Goal: Transaction & Acquisition: Purchase product/service

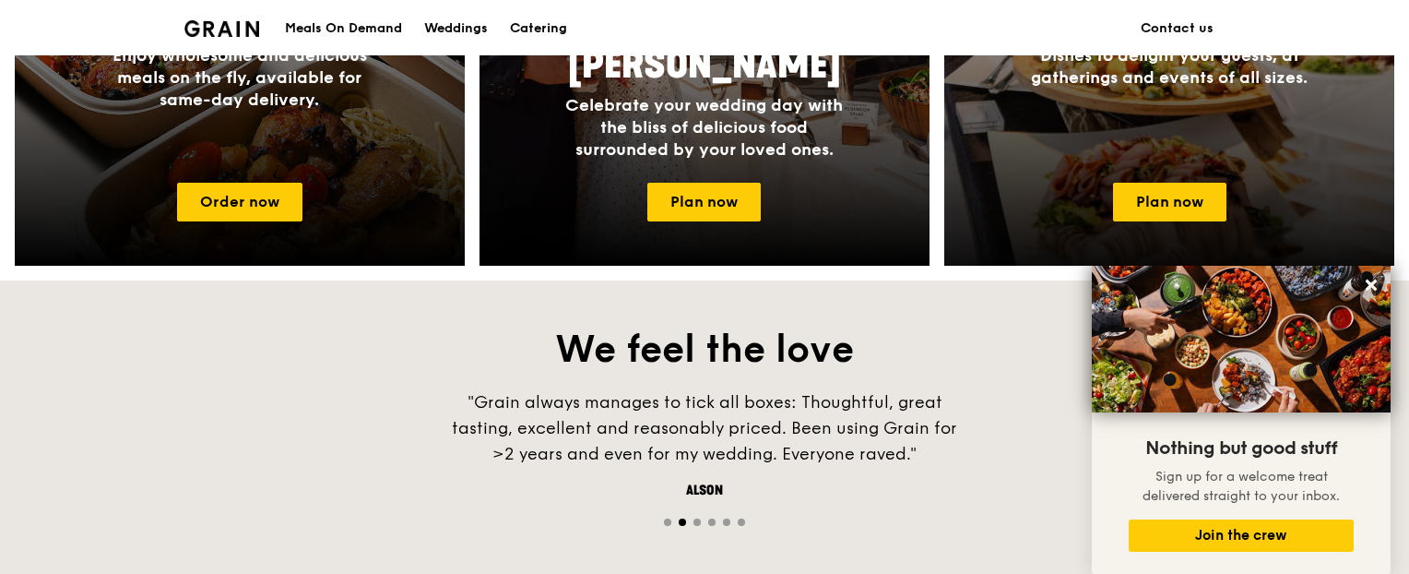
scroll to position [1015, 0]
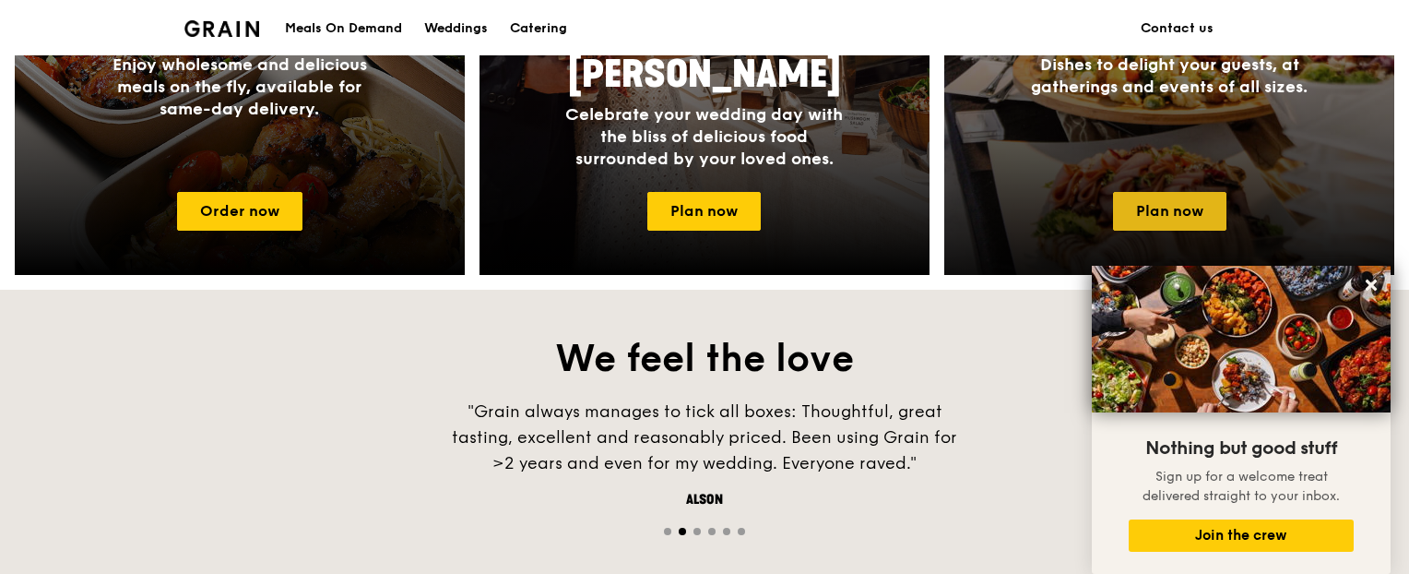
click at [1170, 200] on link "Plan now" at bounding box center [1169, 211] width 113 height 39
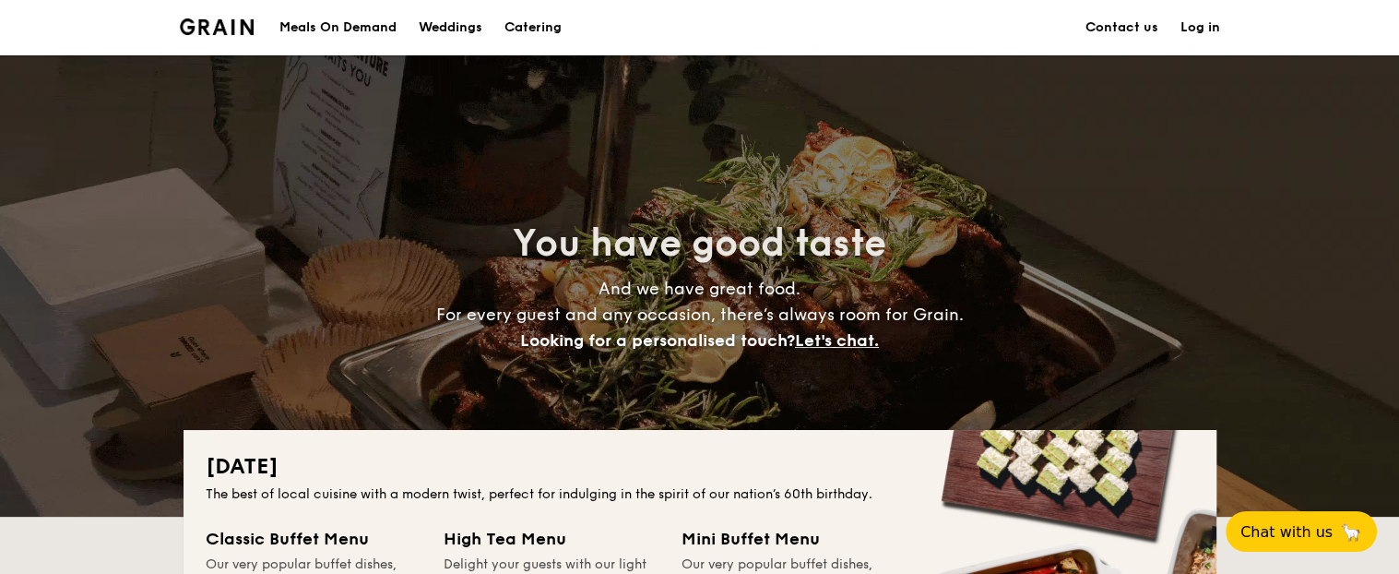
click at [378, 23] on div "Meals On Demand" at bounding box center [337, 27] width 117 height 55
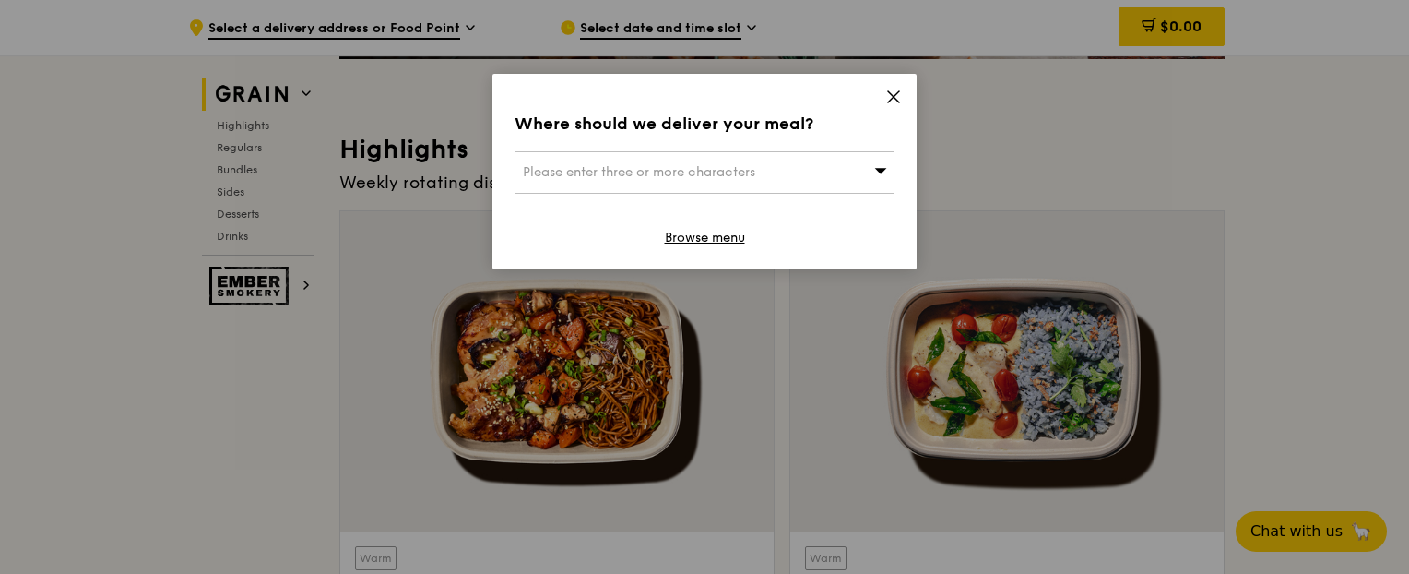
click at [856, 174] on div "Please enter three or more characters" at bounding box center [705, 172] width 380 height 42
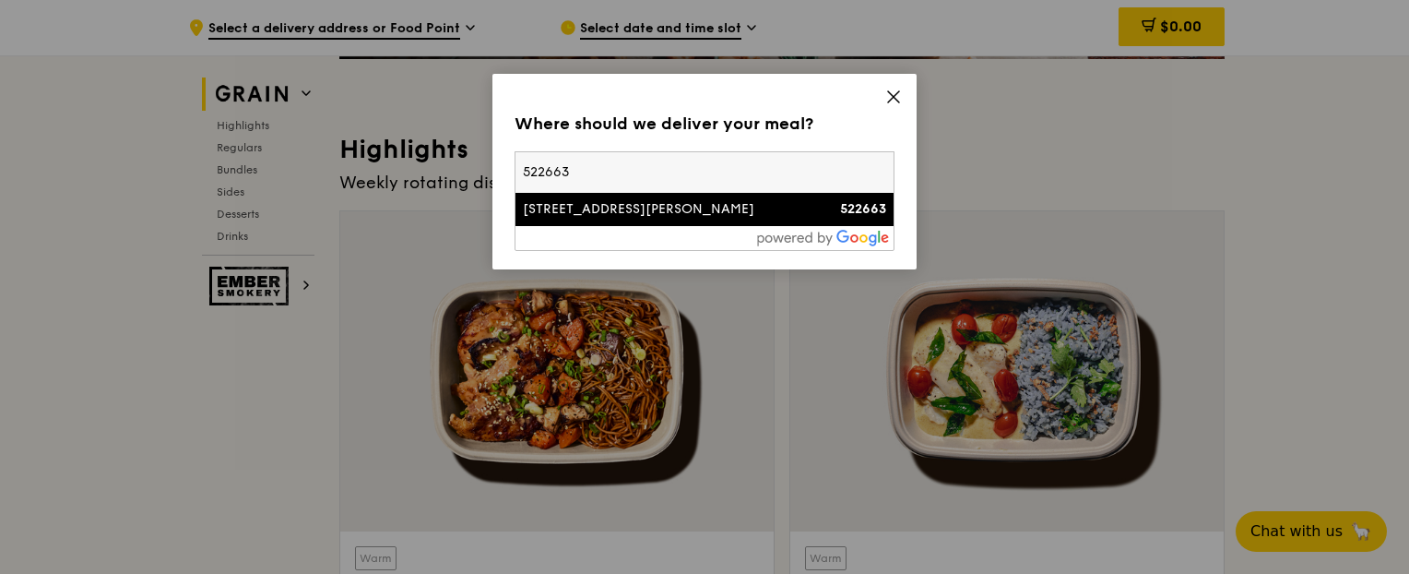
type input "522663"
click at [690, 208] on div "[STREET_ADDRESS][PERSON_NAME]" at bounding box center [659, 209] width 273 height 18
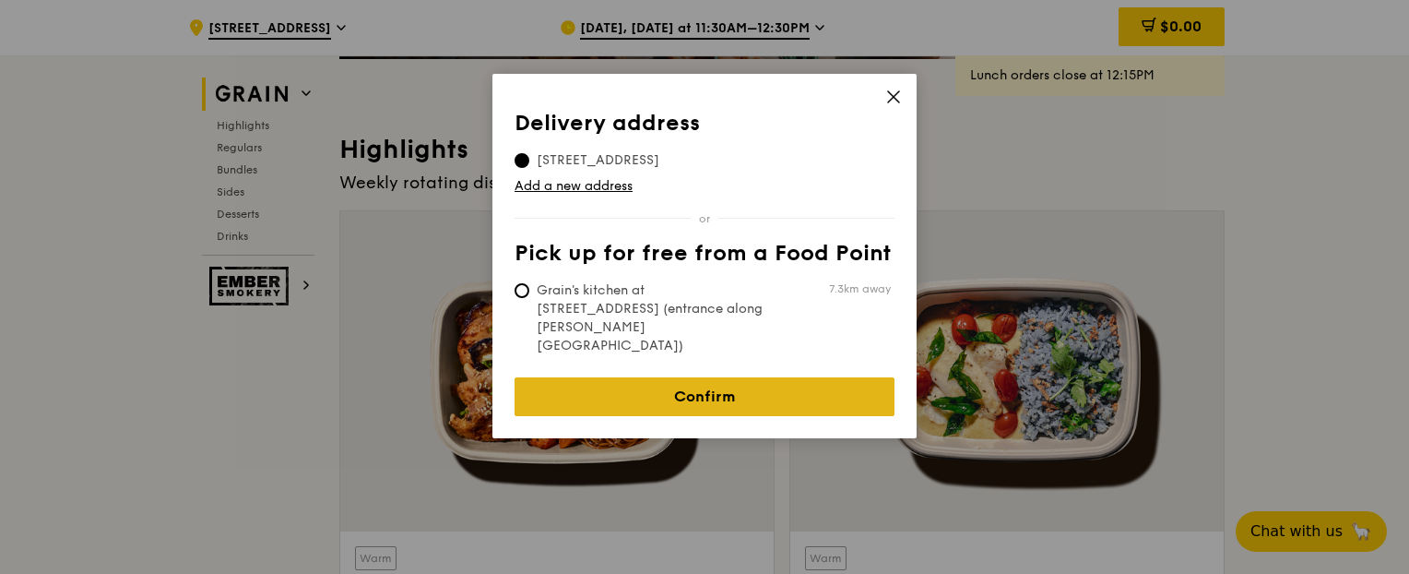
click at [754, 377] on link "Confirm" at bounding box center [705, 396] width 380 height 39
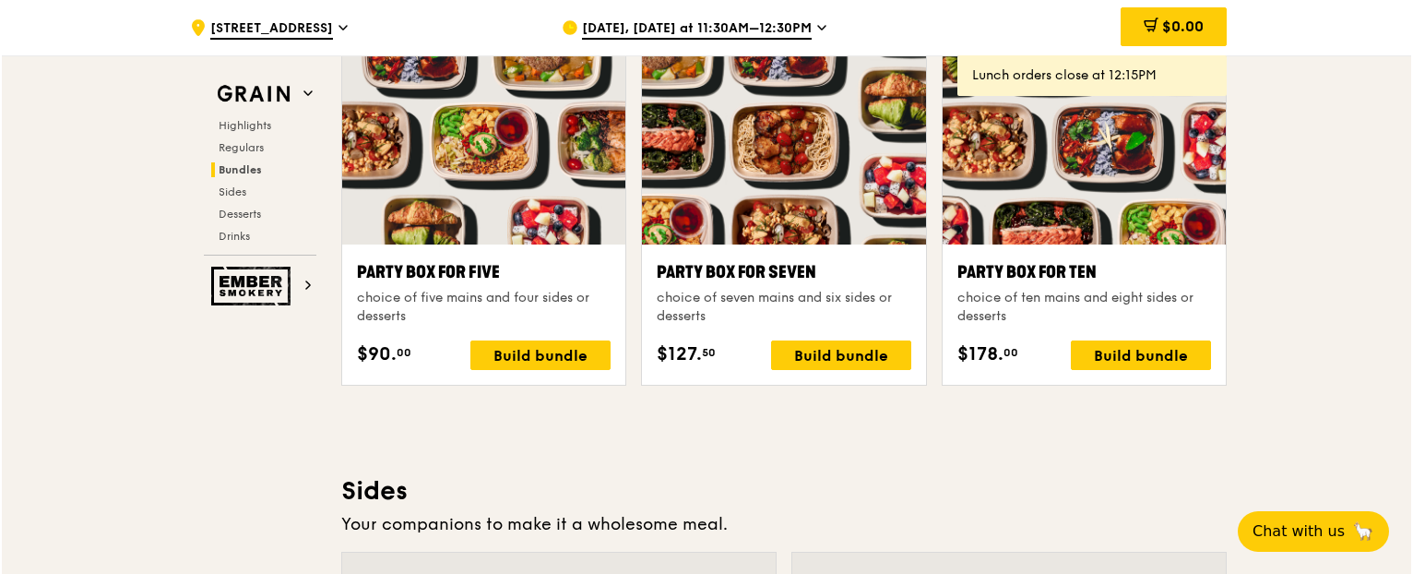
scroll to position [3875, 0]
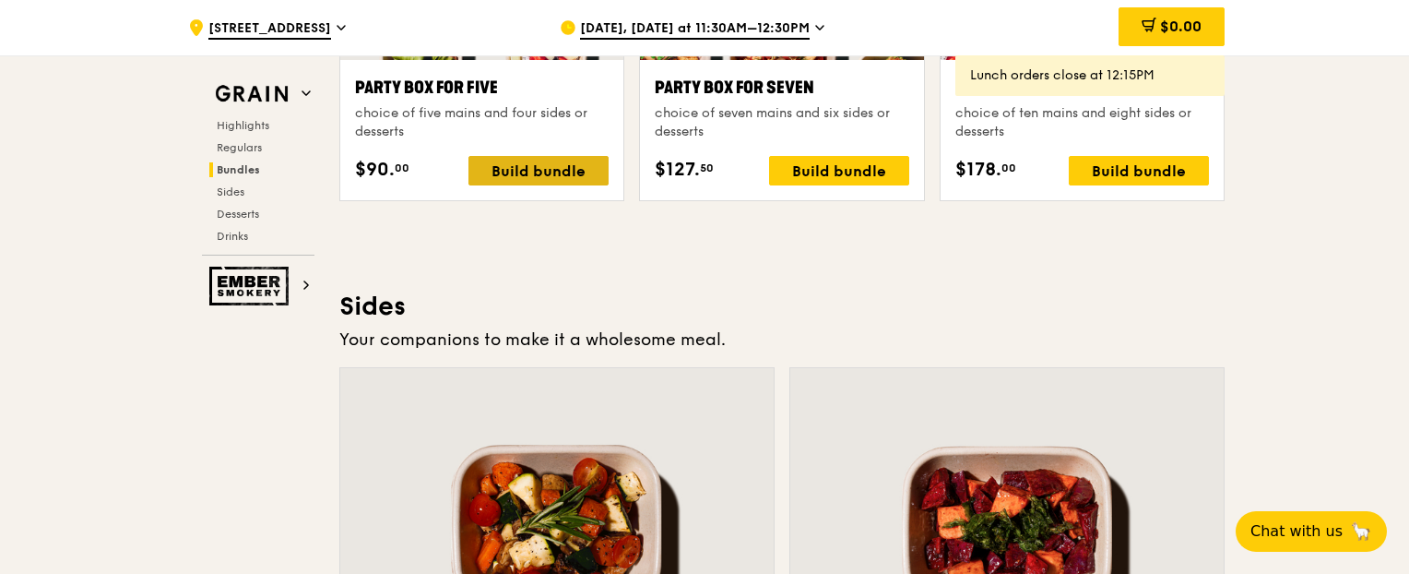
click at [546, 171] on div "Build bundle" at bounding box center [539, 171] width 140 height 30
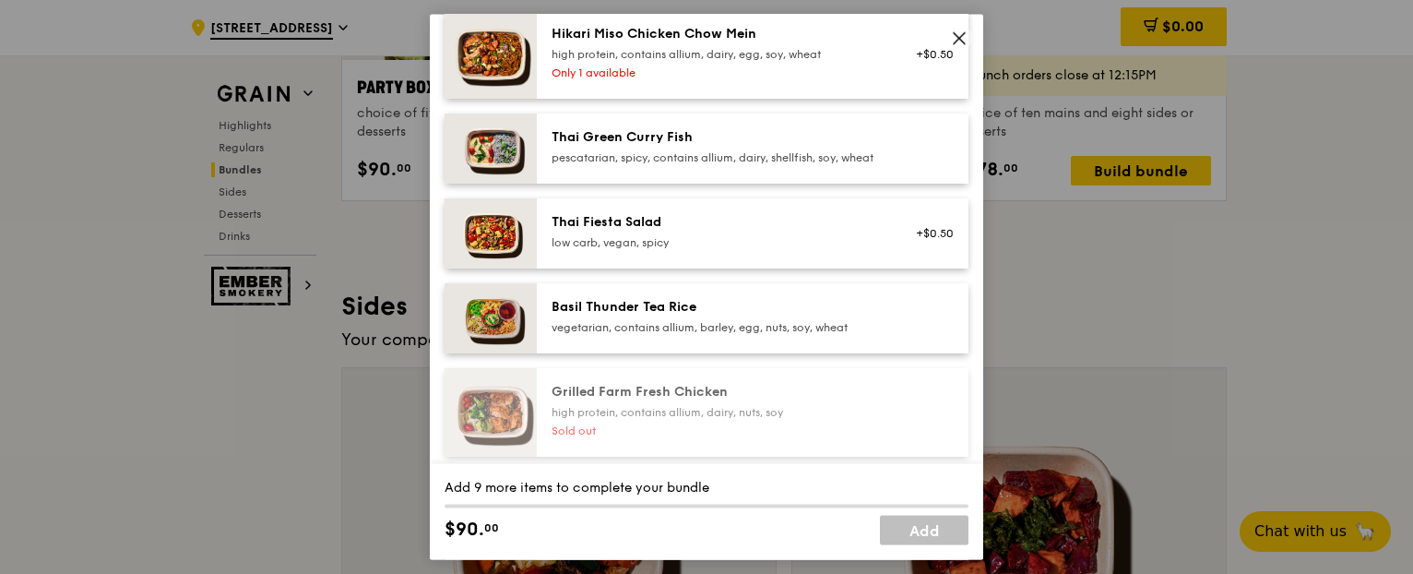
scroll to position [92, 0]
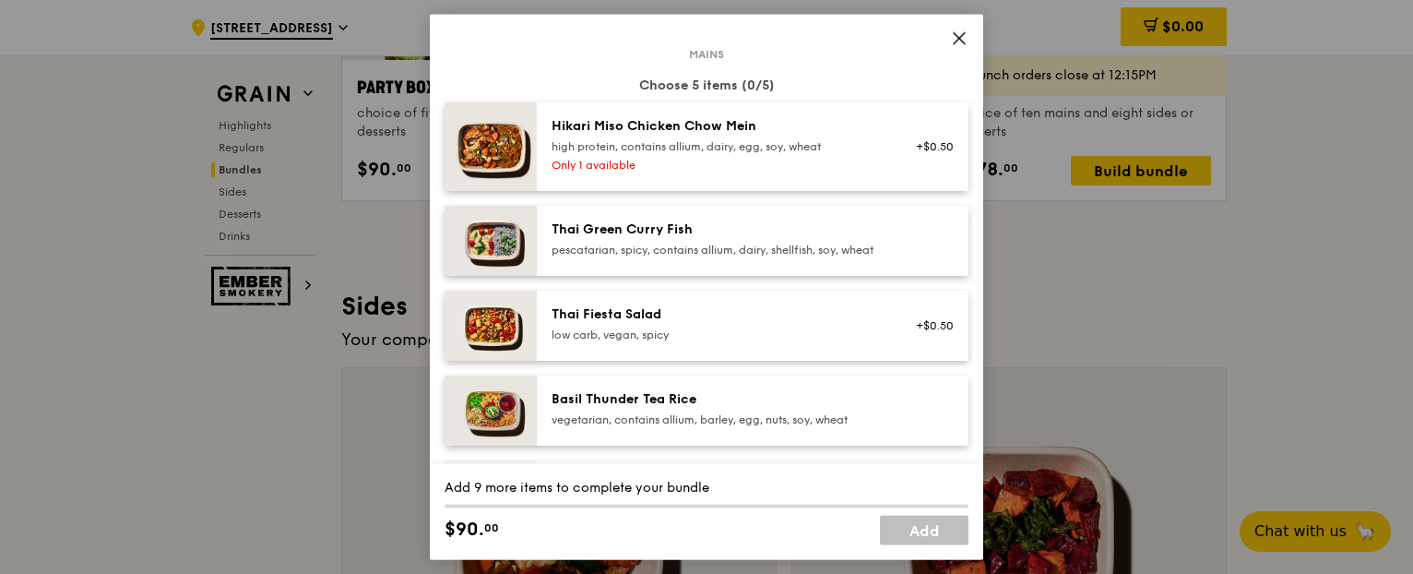
click at [719, 164] on div "Only 1 available" at bounding box center [717, 165] width 331 height 15
click at [660, 257] on div "pescatarian, spicy, contains allium, dairy, shellfish, soy, wheat" at bounding box center [717, 250] width 331 height 15
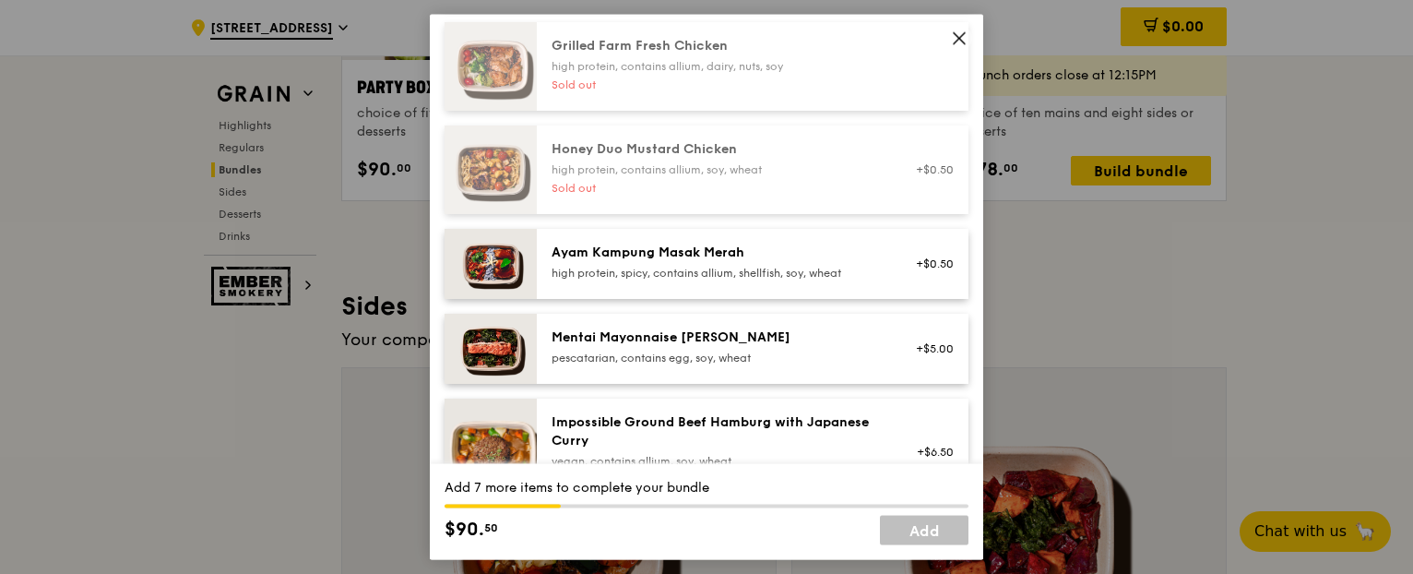
scroll to position [646, 0]
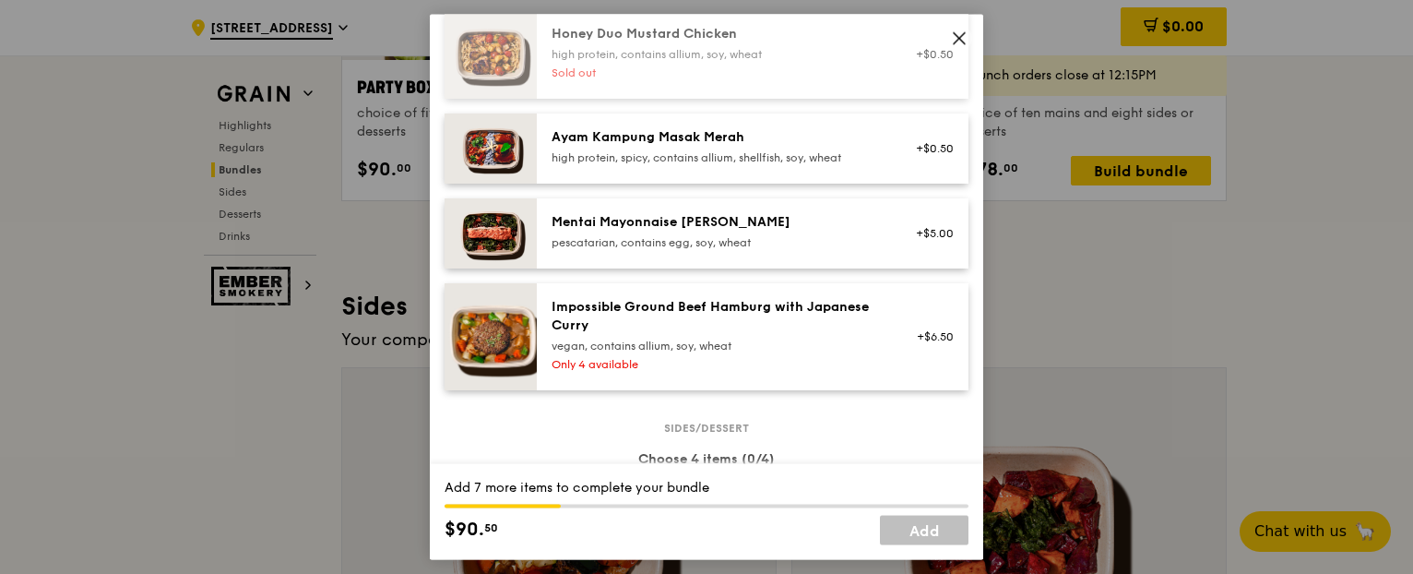
click at [683, 231] on div "Mentai Mayonnaise [PERSON_NAME]" at bounding box center [717, 222] width 331 height 18
click at [750, 165] on div "high protein, spicy, contains allium, shellfish, soy, wheat" at bounding box center [717, 157] width 331 height 15
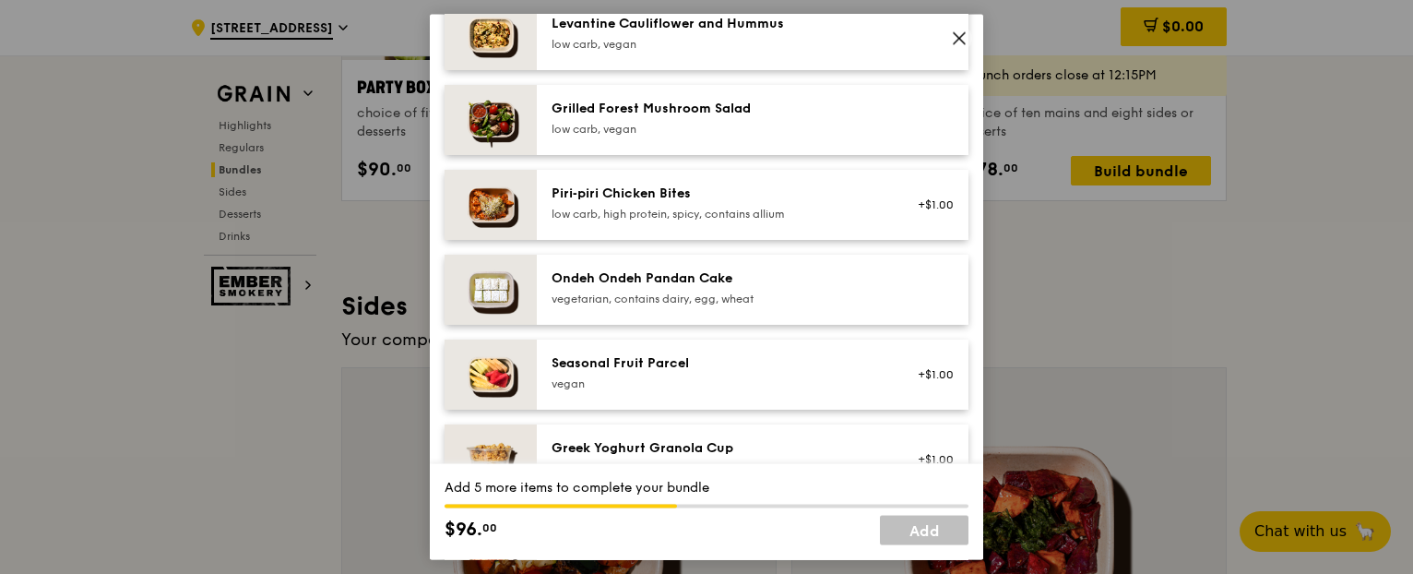
scroll to position [1383, 0]
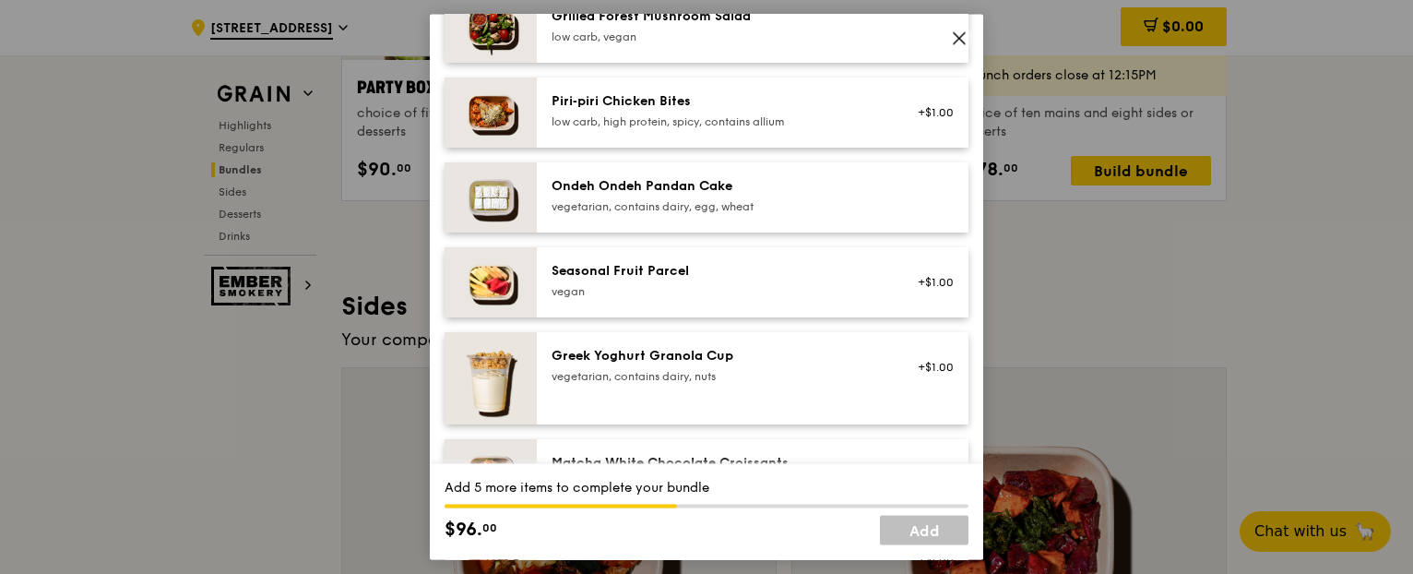
click at [719, 129] on div "low carb, high protein, spicy, contains allium" at bounding box center [717, 121] width 331 height 15
click at [745, 196] on div "Ondeh Ondeh Pandan Cake" at bounding box center [717, 186] width 331 height 18
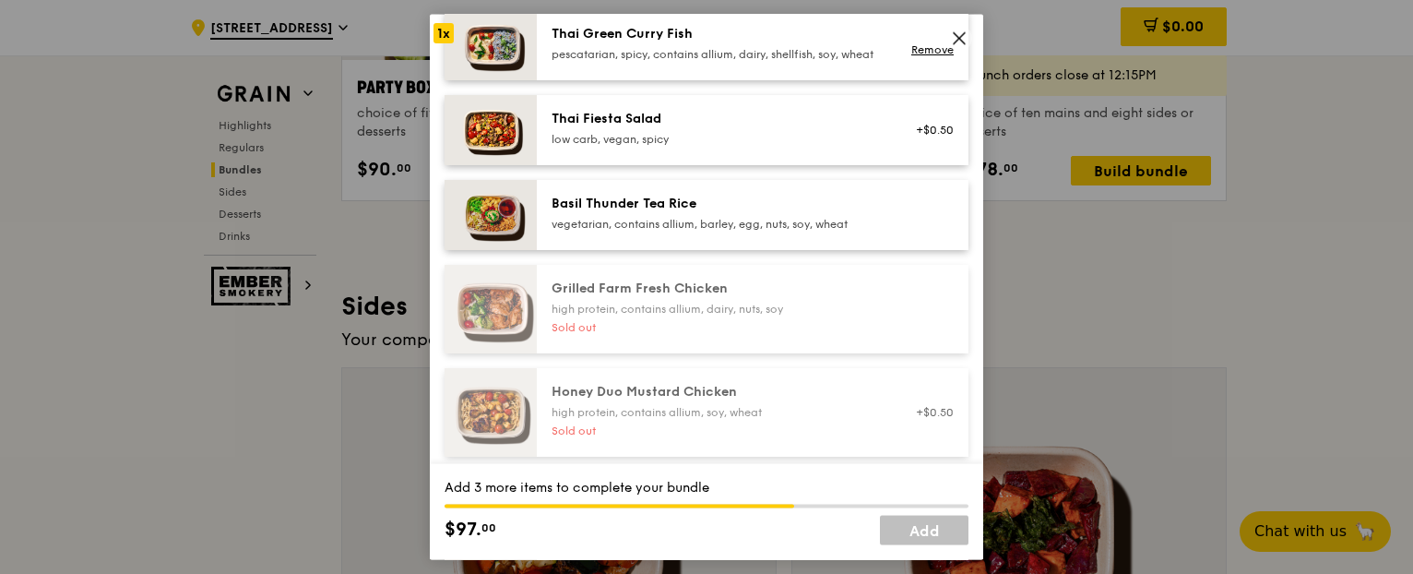
scroll to position [255, 0]
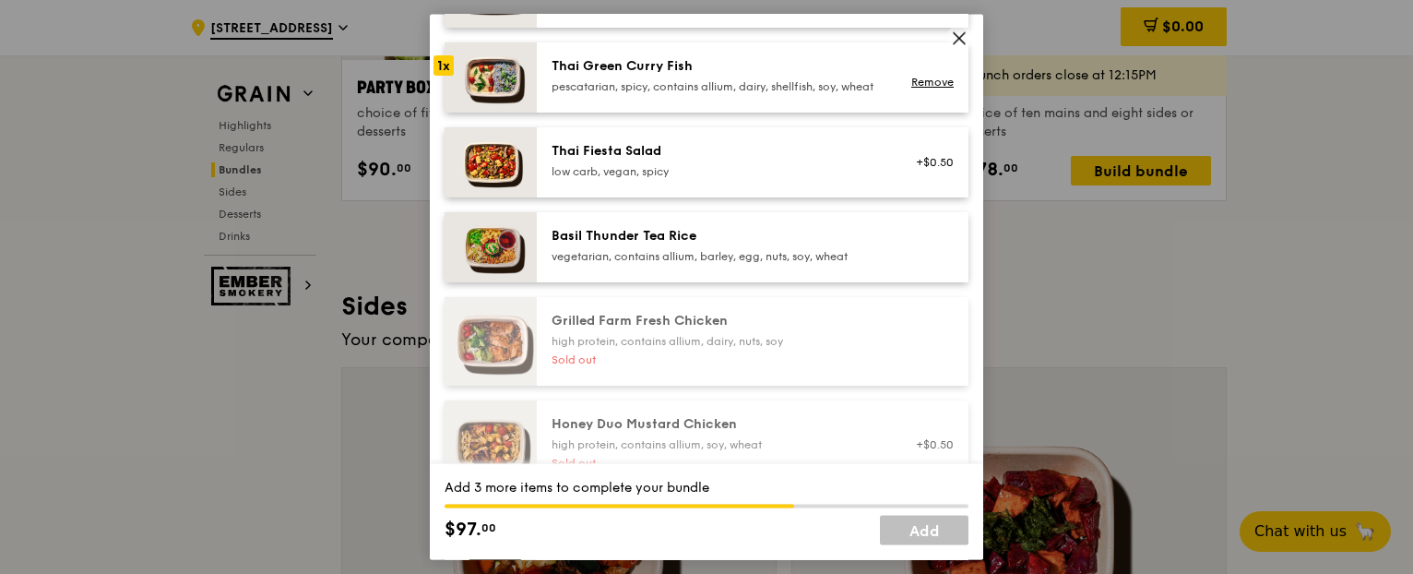
click at [683, 177] on div "low carb, vegan, spicy" at bounding box center [717, 171] width 331 height 15
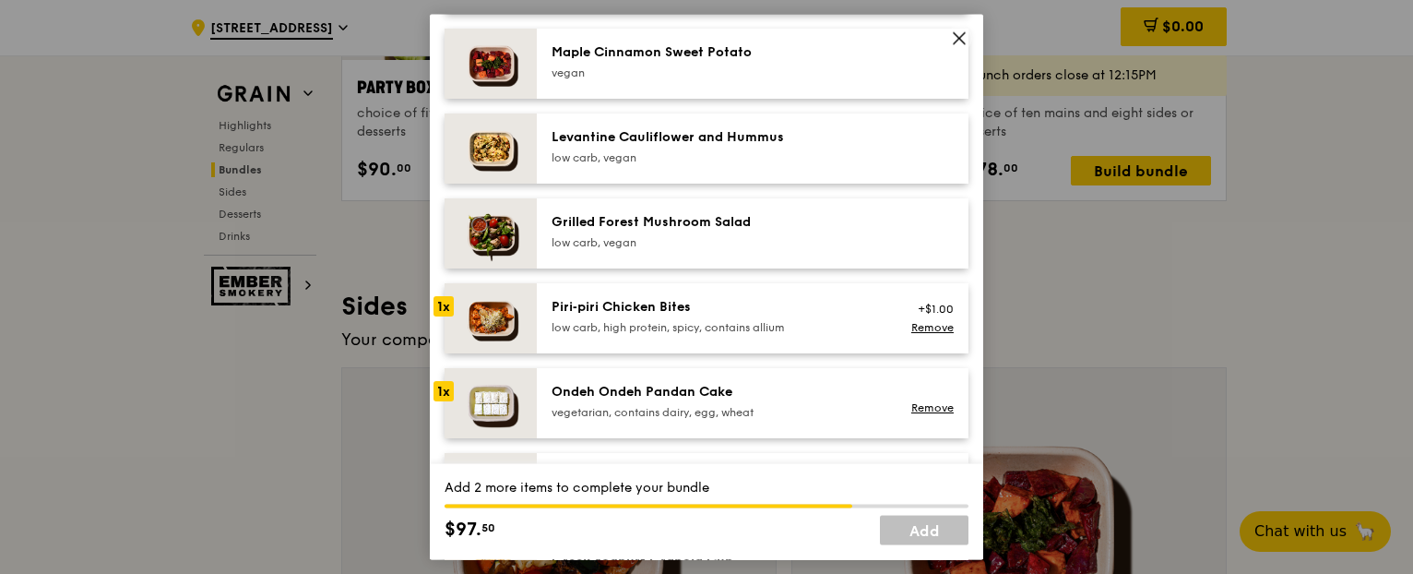
scroll to position [1086, 0]
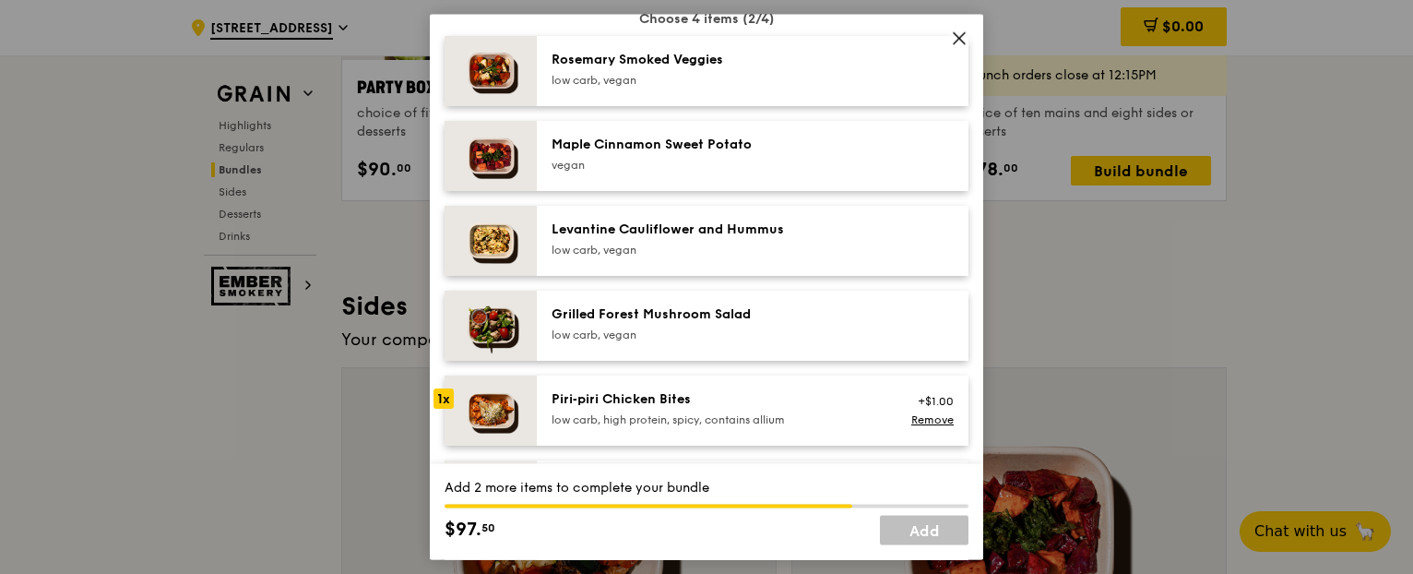
click at [776, 154] on div "Maple Cinnamon Sweet Potato" at bounding box center [717, 145] width 331 height 18
click at [740, 88] on div "low carb, vegan" at bounding box center [717, 80] width 331 height 15
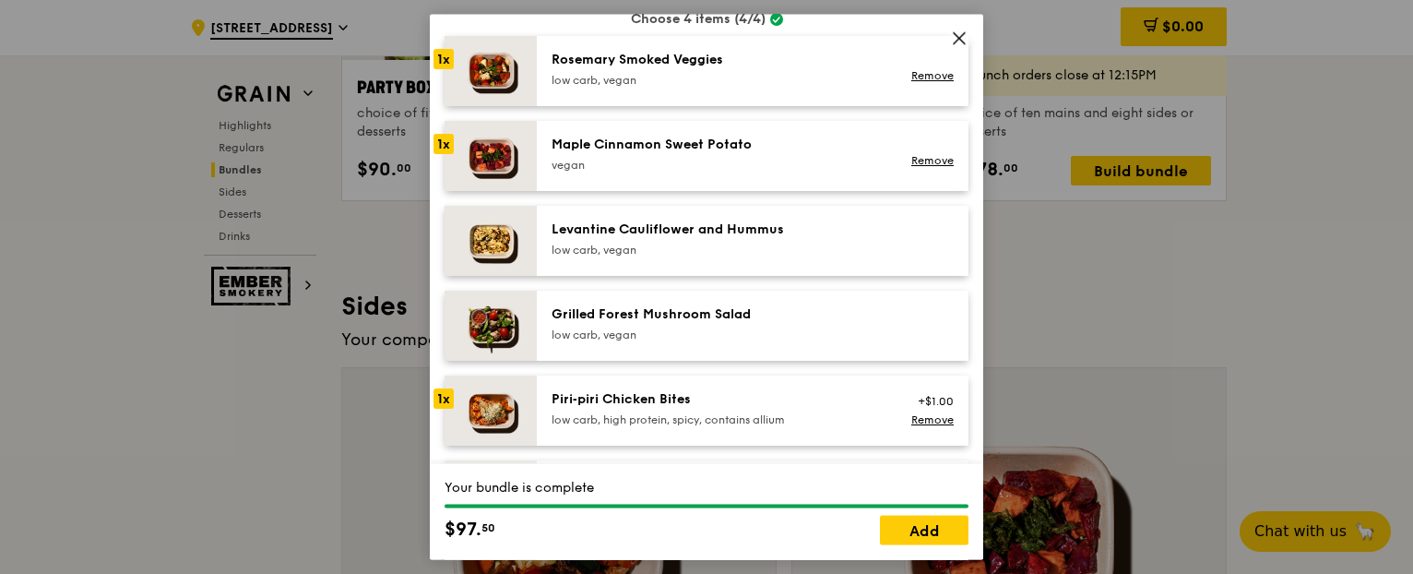
click at [723, 172] on div "vegan" at bounding box center [717, 165] width 331 height 15
click at [714, 337] on div "Grilled Forest Mushroom Salad low carb, vegan" at bounding box center [717, 323] width 331 height 37
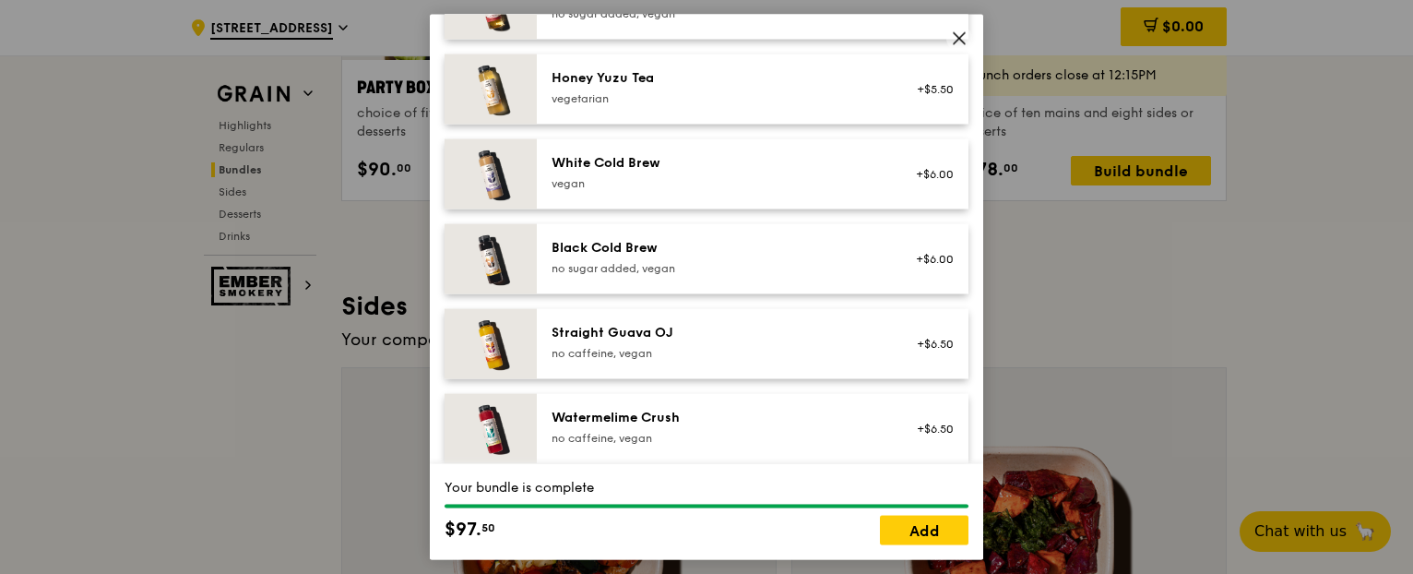
scroll to position [2377, 0]
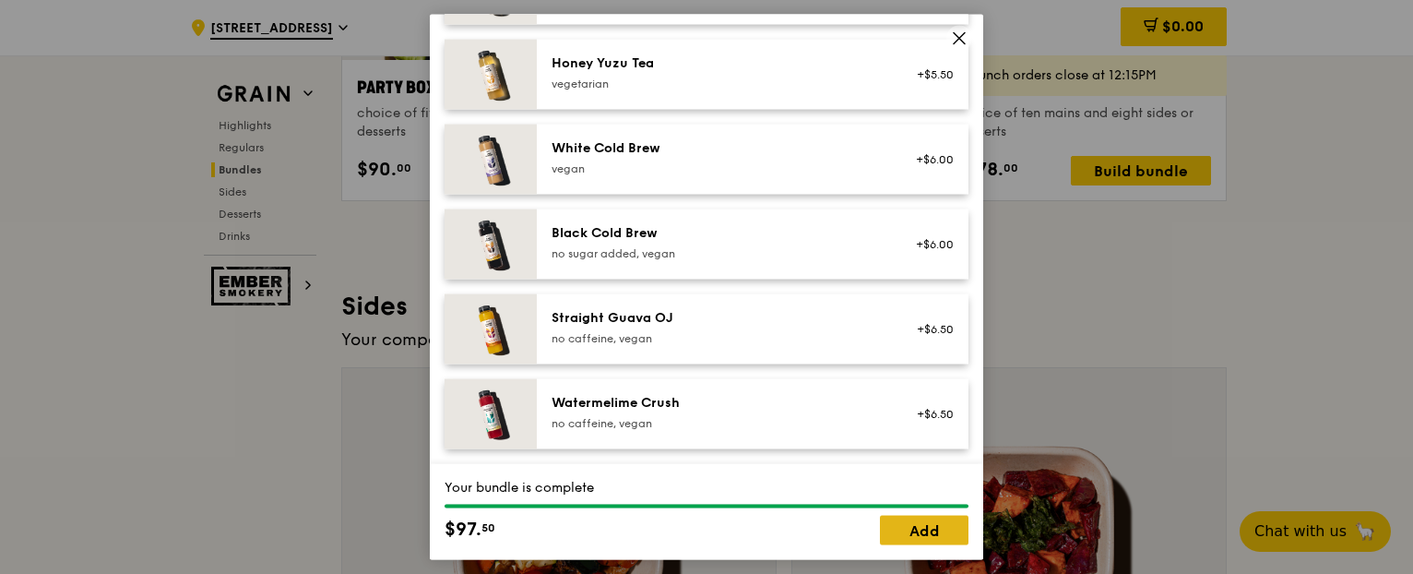
click at [916, 530] on link "Add" at bounding box center [924, 530] width 89 height 30
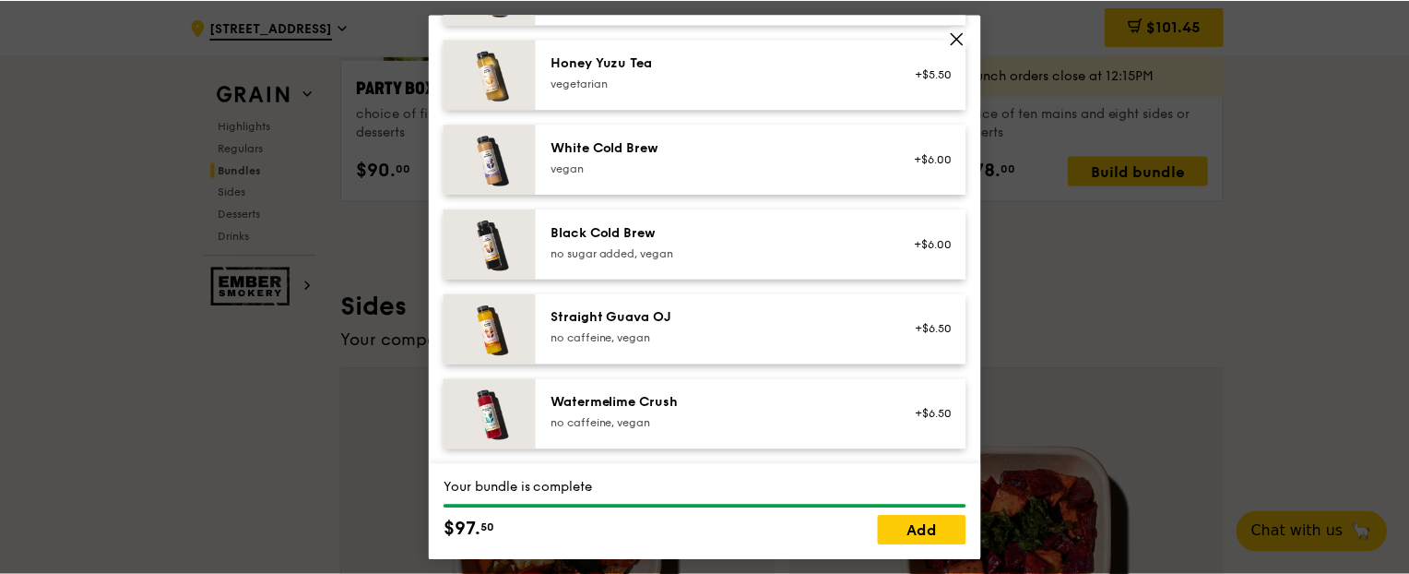
scroll to position [3874, 0]
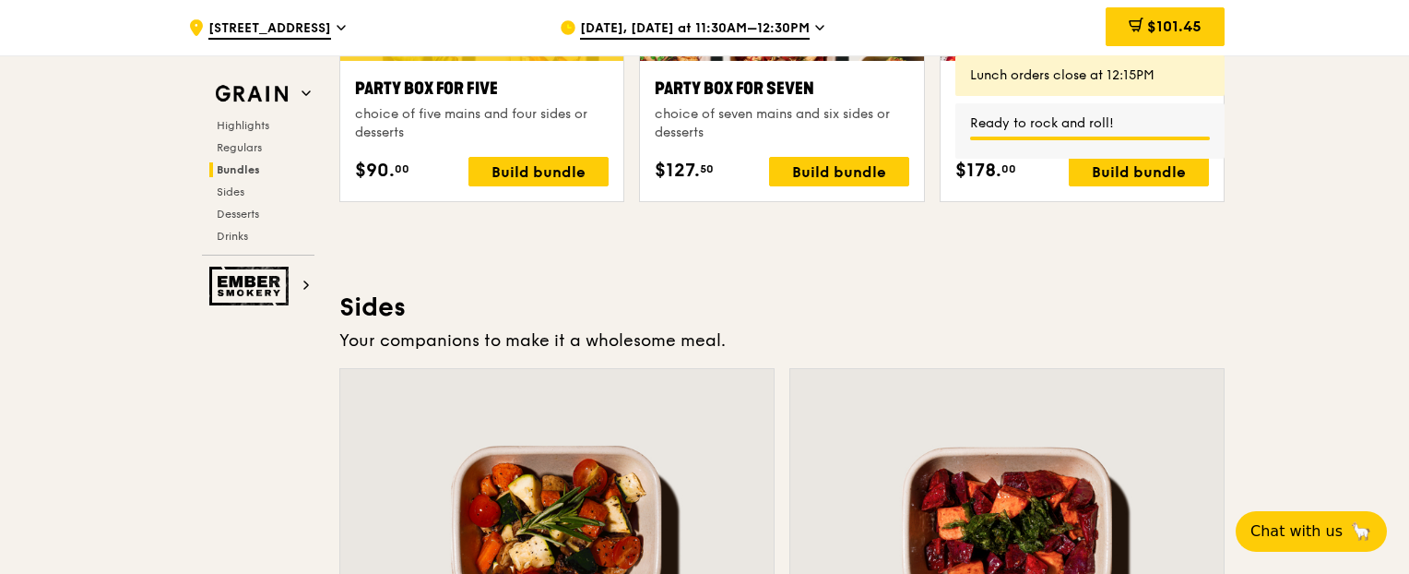
click at [808, 27] on div "[DATE], [DATE] at 11:30AM–12:30PM" at bounding box center [731, 27] width 342 height 55
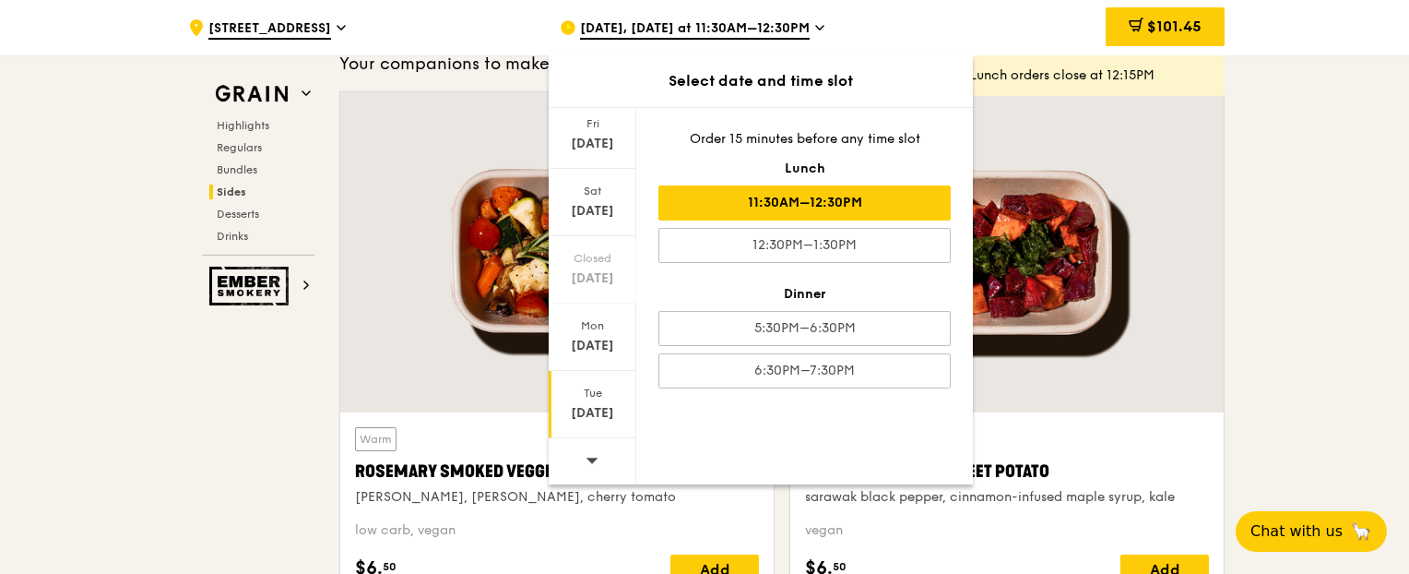
scroll to position [4150, 0]
click at [588, 449] on span at bounding box center [592, 459] width 13 height 43
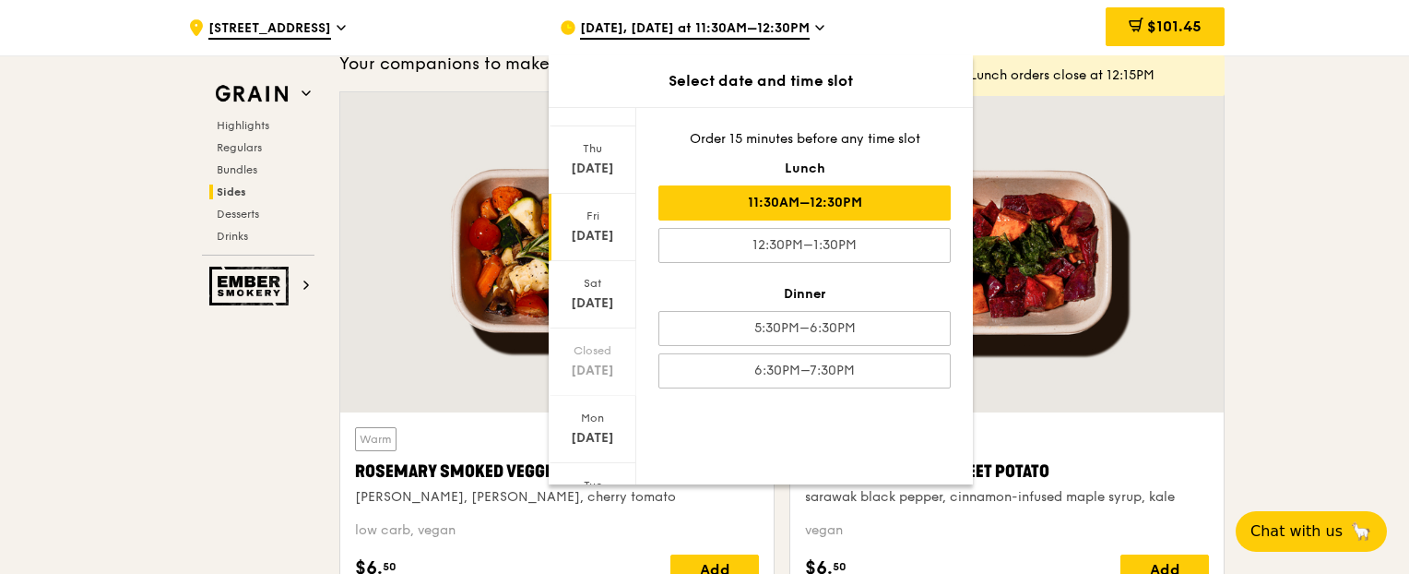
scroll to position [5, 0]
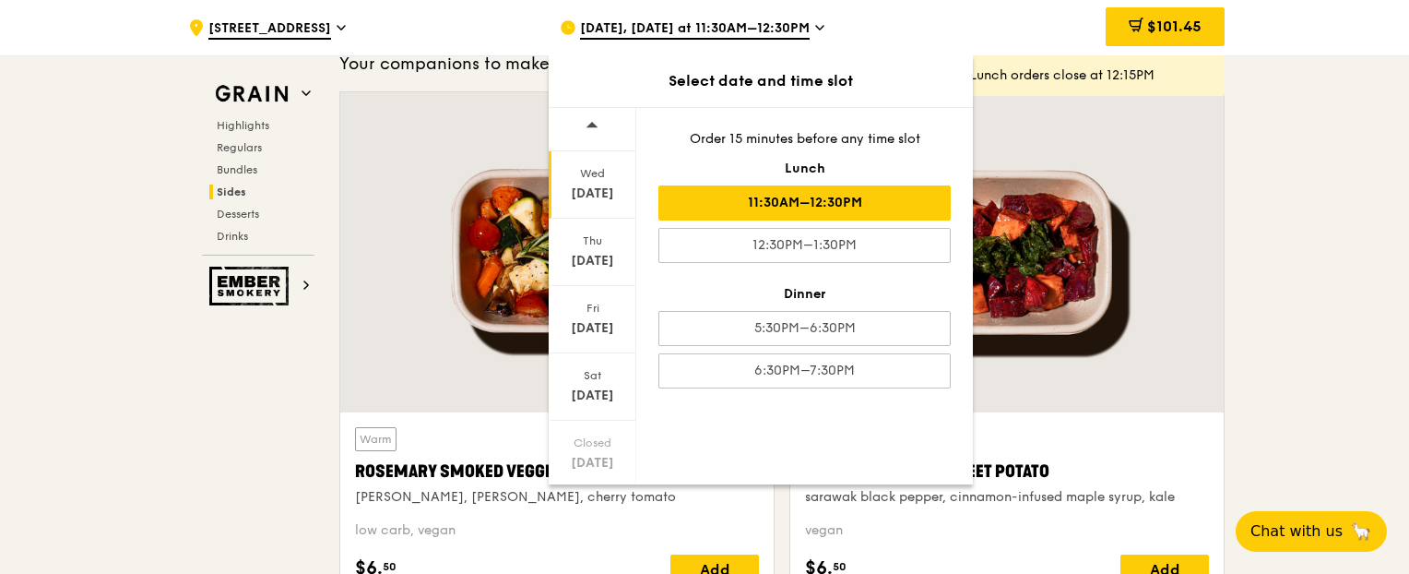
click at [600, 182] on div "[DATE]" at bounding box center [593, 184] width 88 height 67
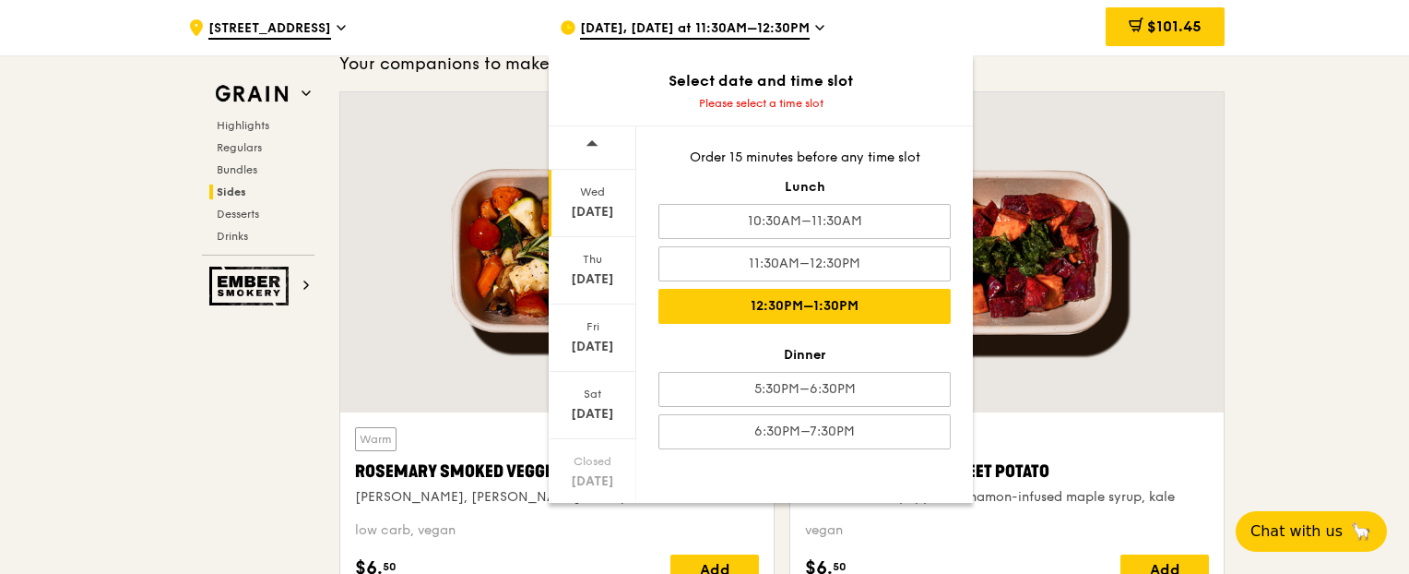
click at [830, 311] on div "12:30PM–1:30PM" at bounding box center [805, 306] width 292 height 35
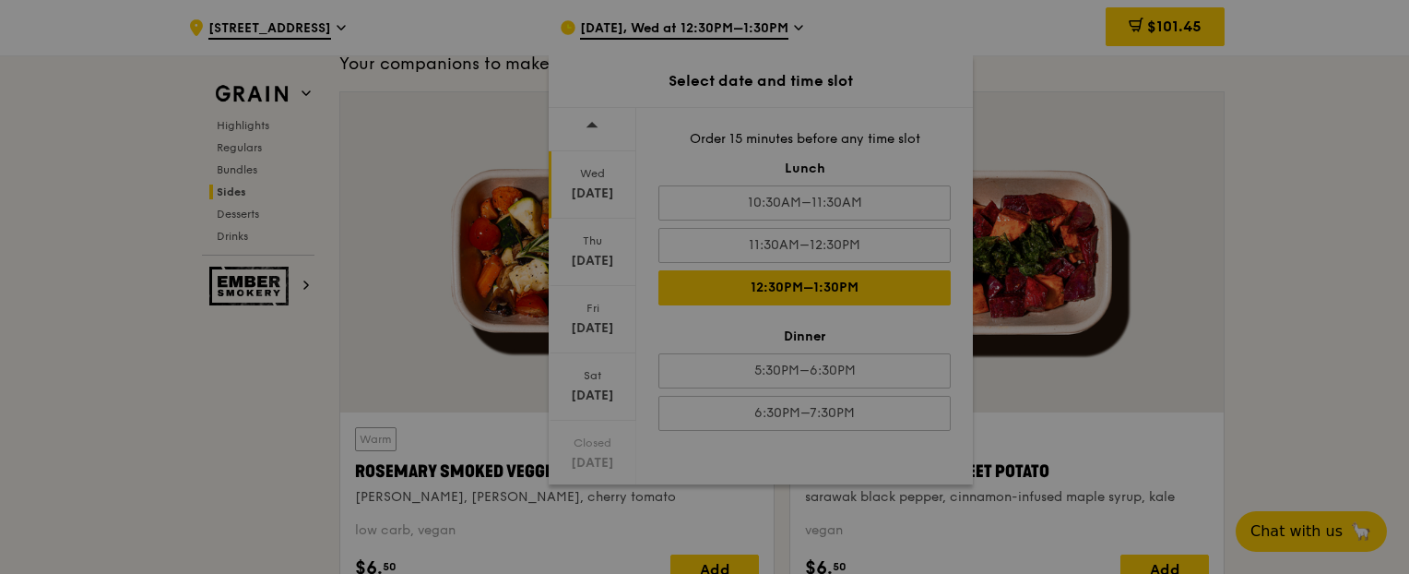
scroll to position [4169, 0]
